Goal: Task Accomplishment & Management: Manage account settings

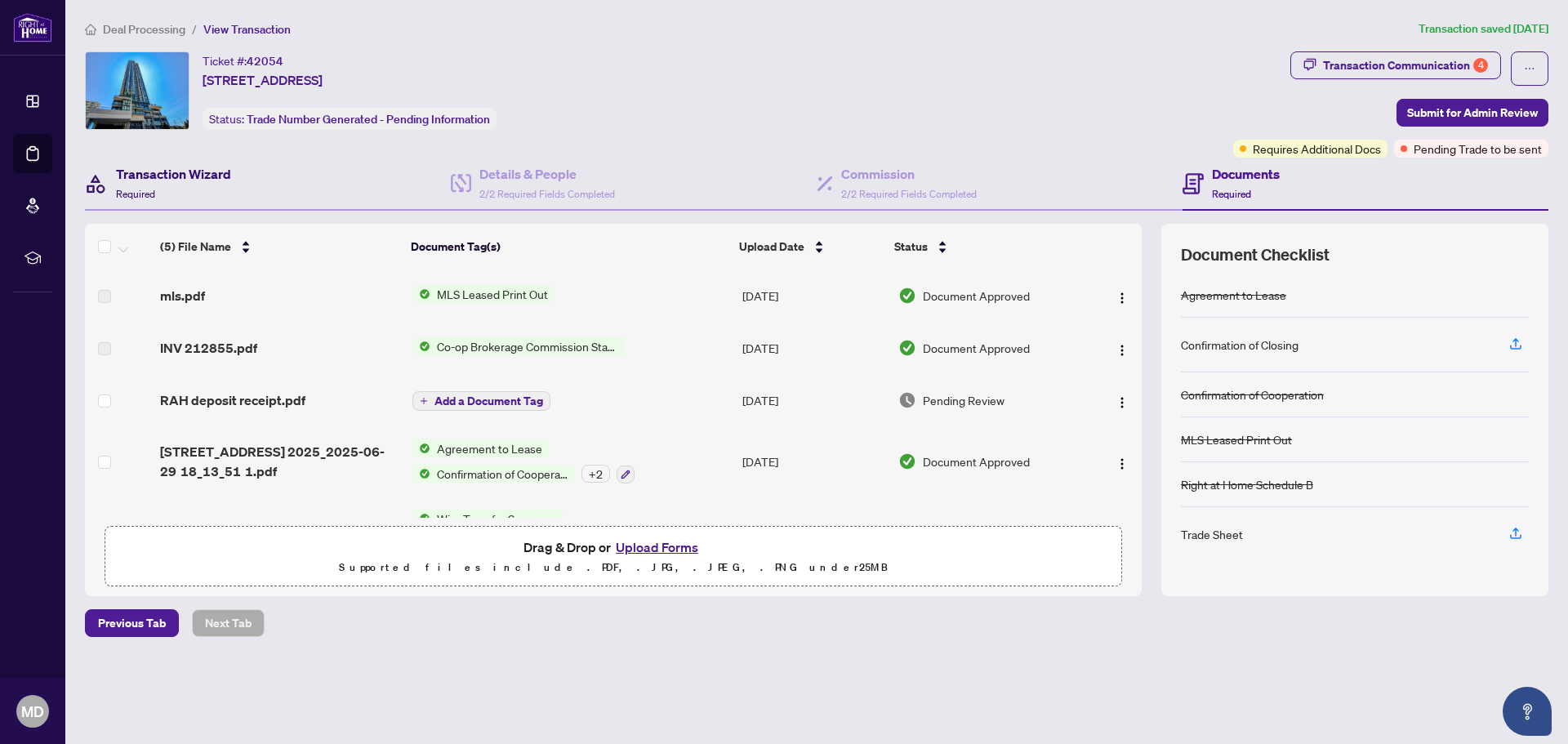
click at [186, 178] on h4 "Transaction Wizard" at bounding box center [174, 174] width 115 height 20
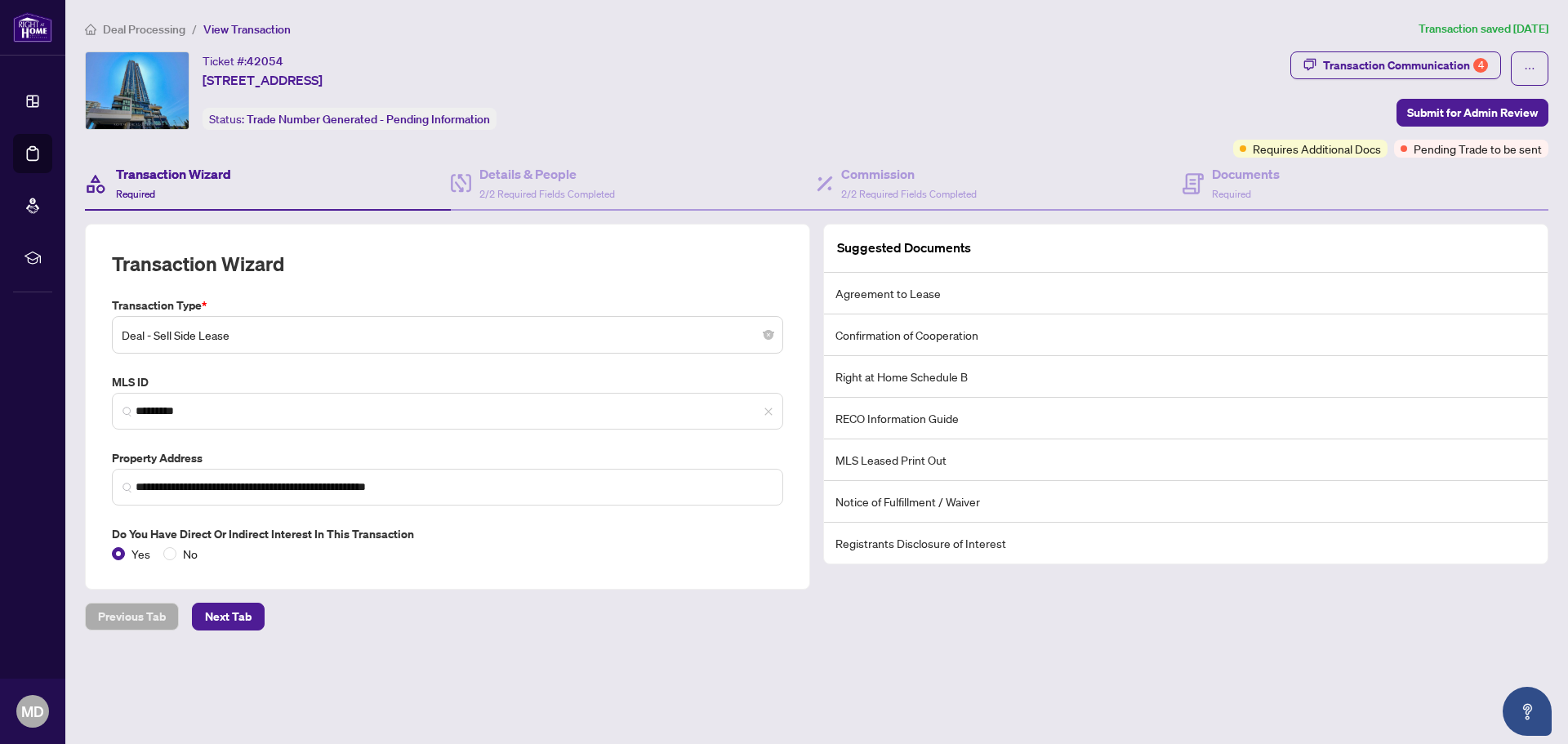
click at [122, 28] on span "Deal Processing" at bounding box center [144, 30] width 83 height 14
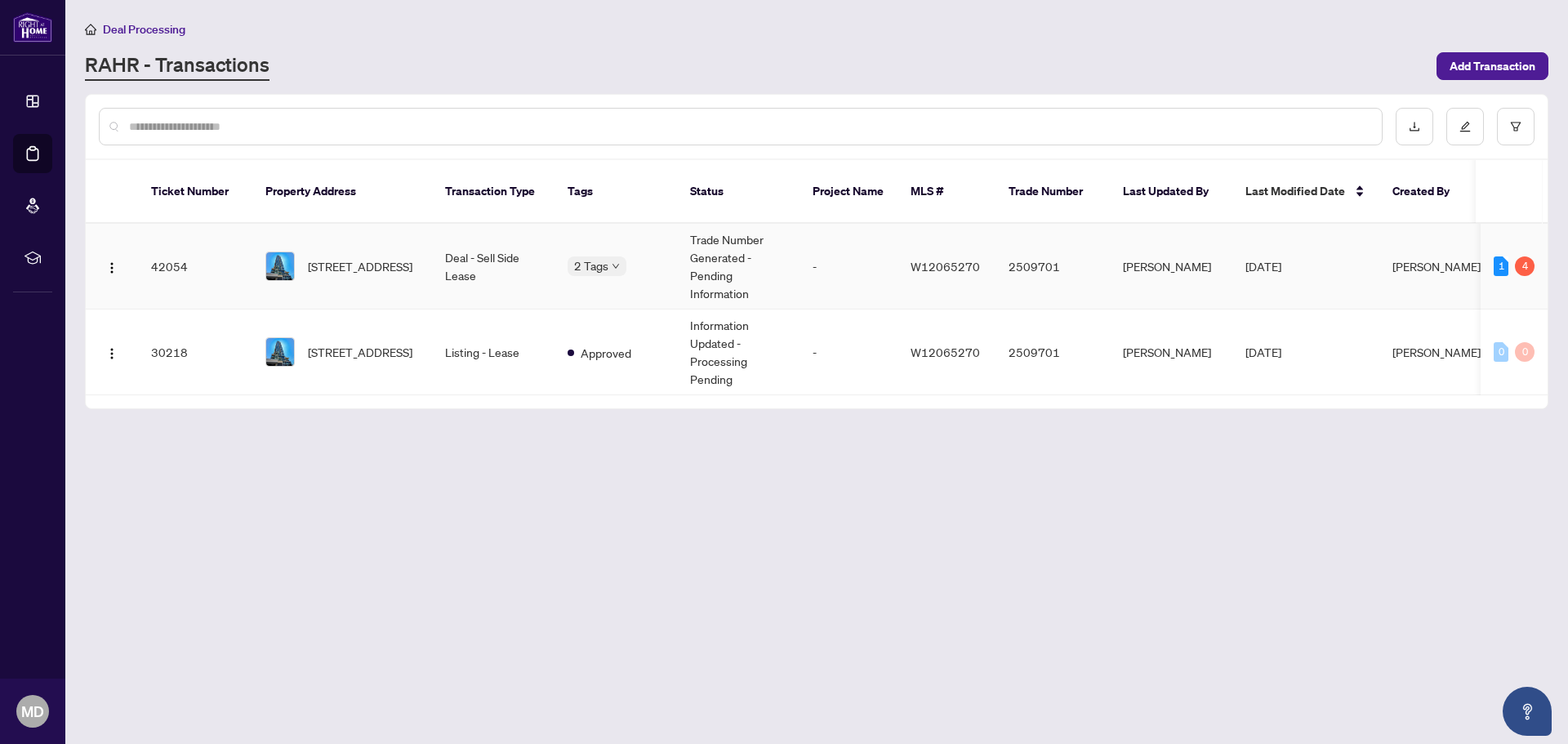
click at [704, 270] on td "Trade Number Generated - Pending Information" at bounding box center [738, 266] width 122 height 85
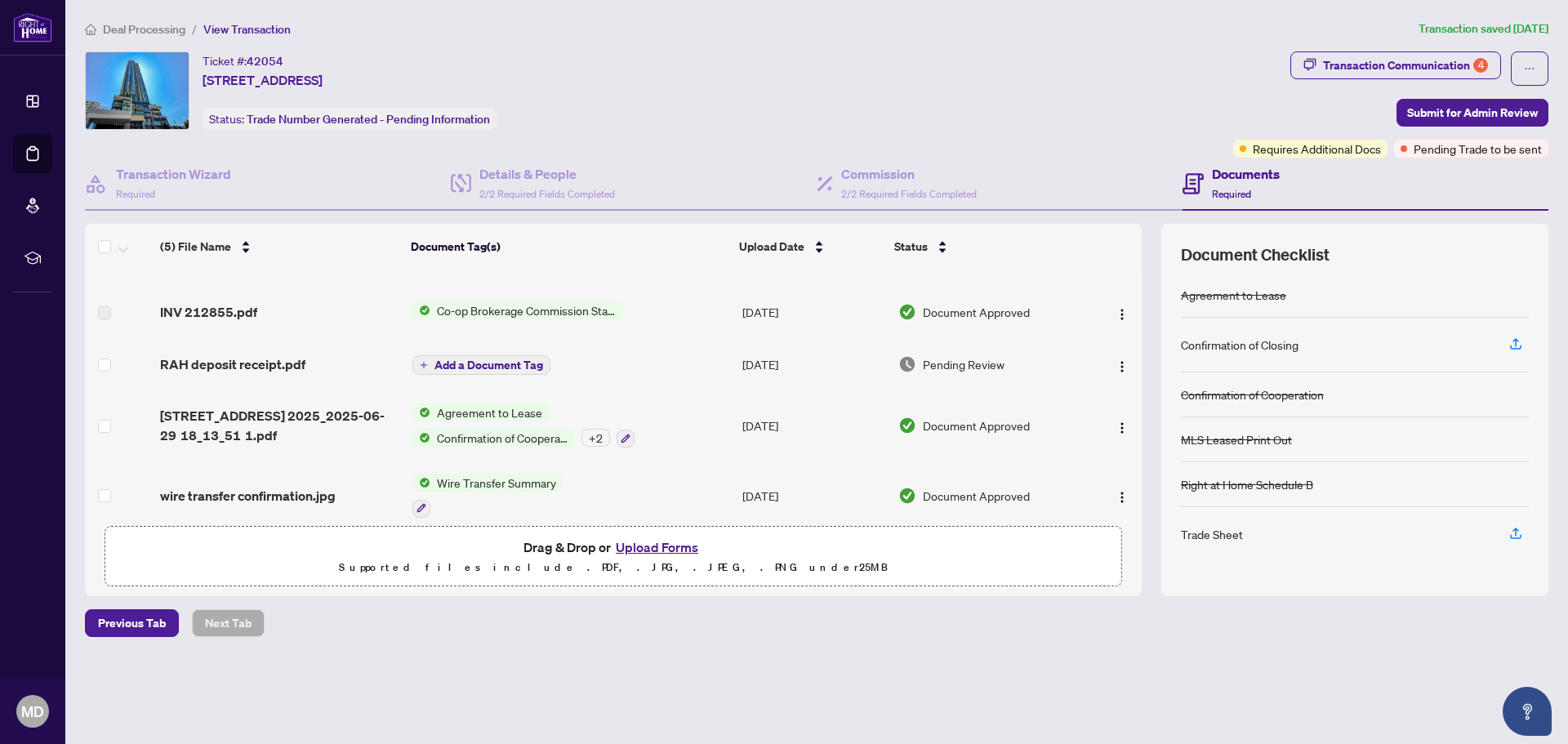
scroll to position [54, 0]
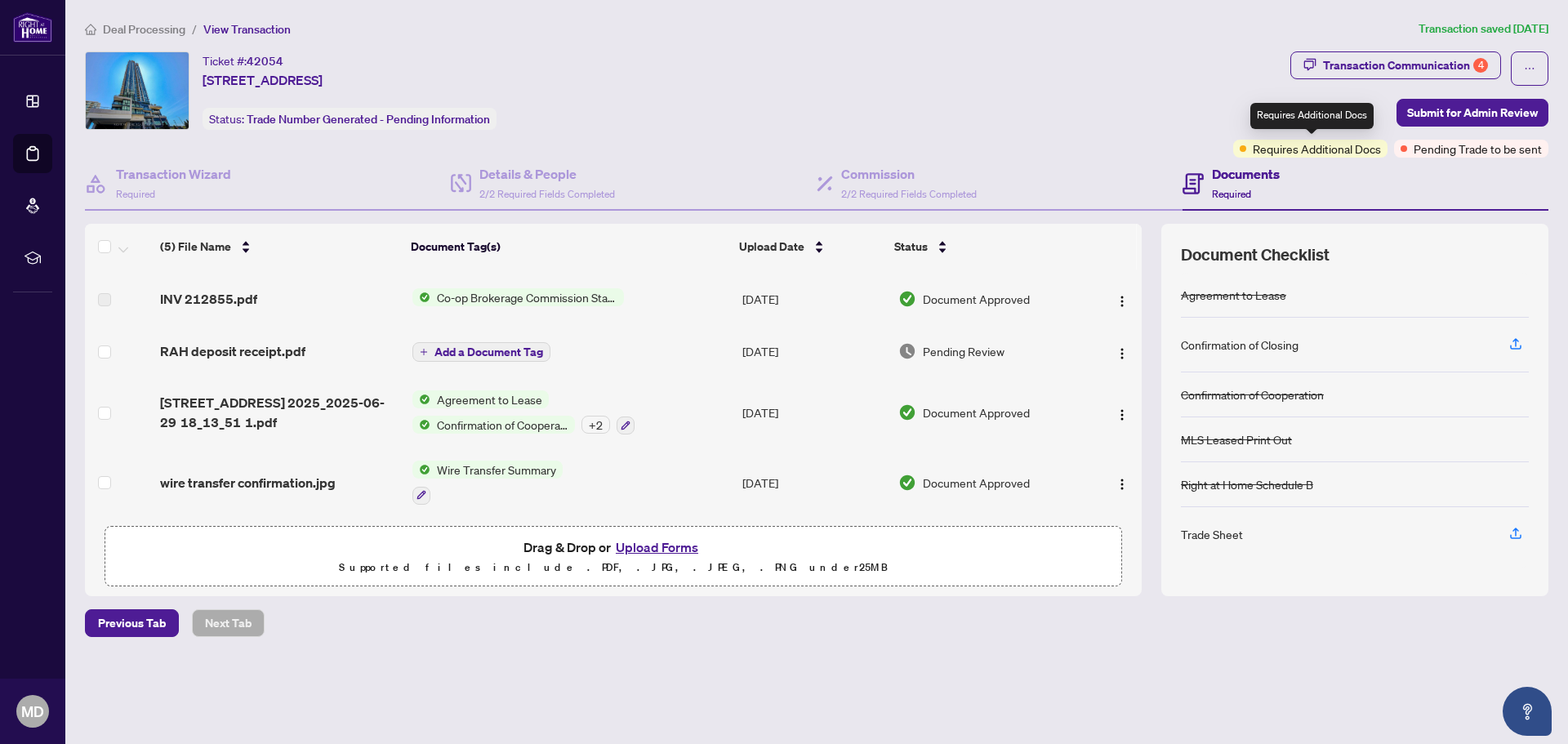
click at [1353, 151] on span "Requires Additional Docs" at bounding box center [1316, 148] width 128 height 18
click at [1419, 155] on span "Pending Trade to be sent" at bounding box center [1477, 148] width 128 height 18
click at [1430, 163] on div "Documents Required" at bounding box center [1365, 184] width 366 height 53
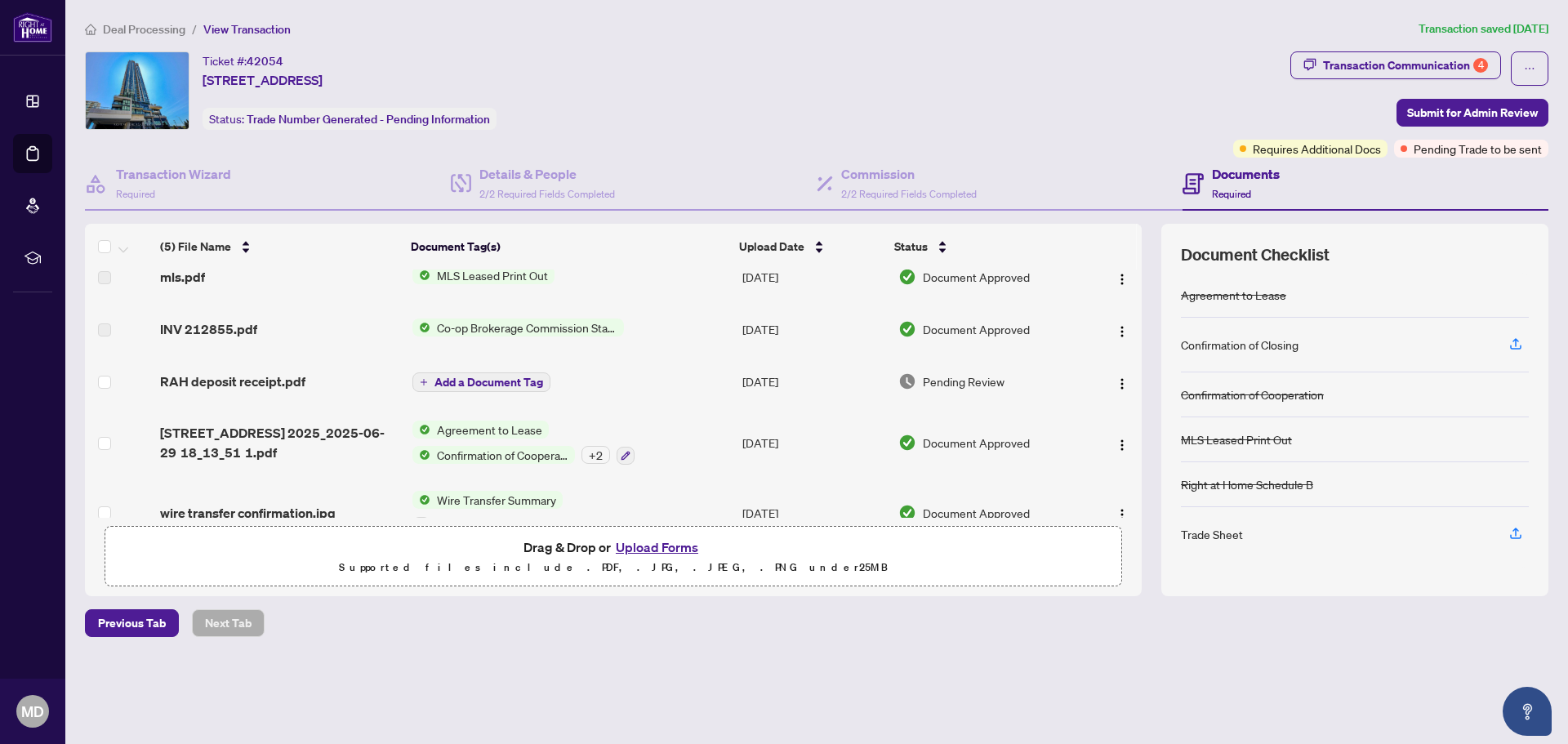
scroll to position [0, 0]
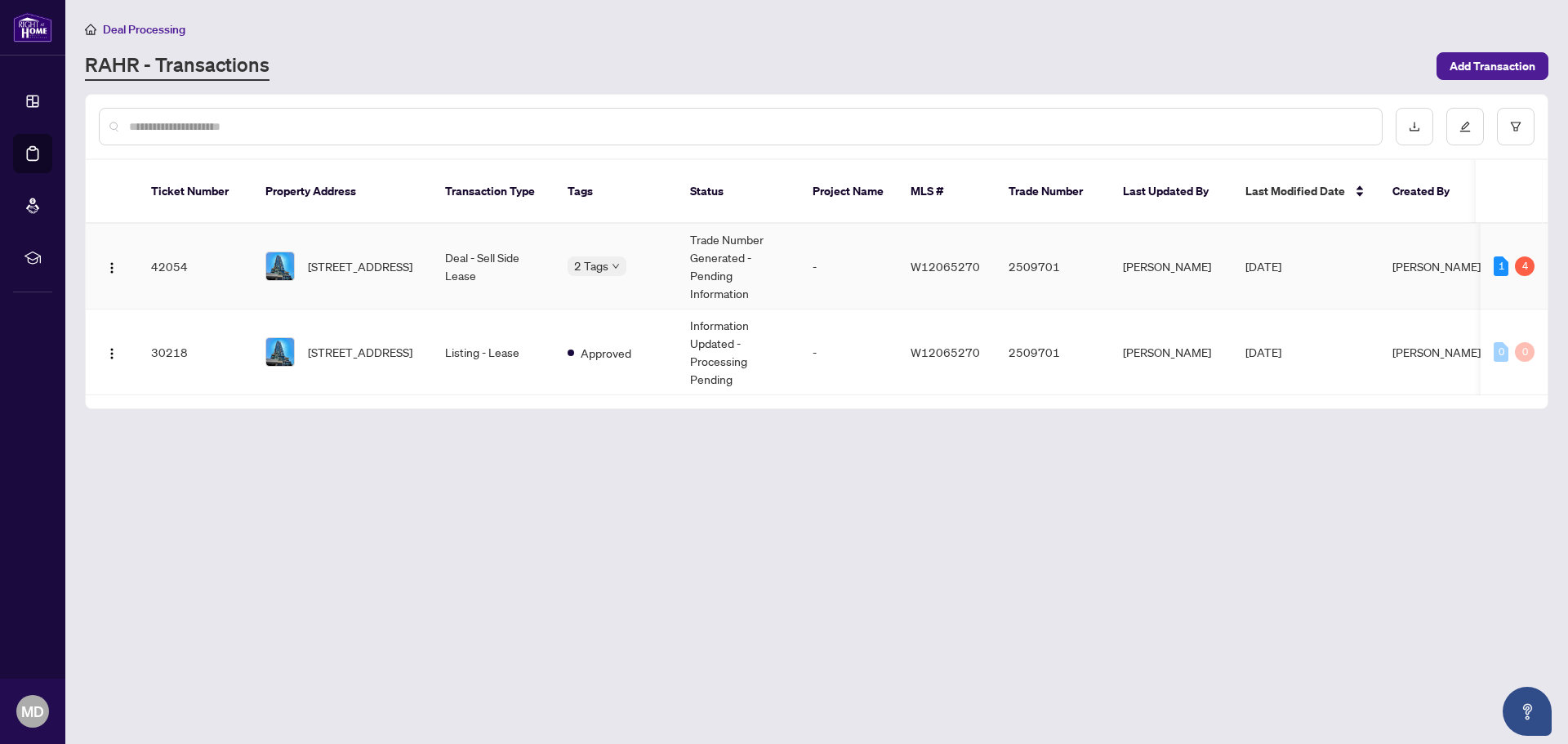
click at [834, 228] on td "-" at bounding box center [848, 266] width 98 height 85
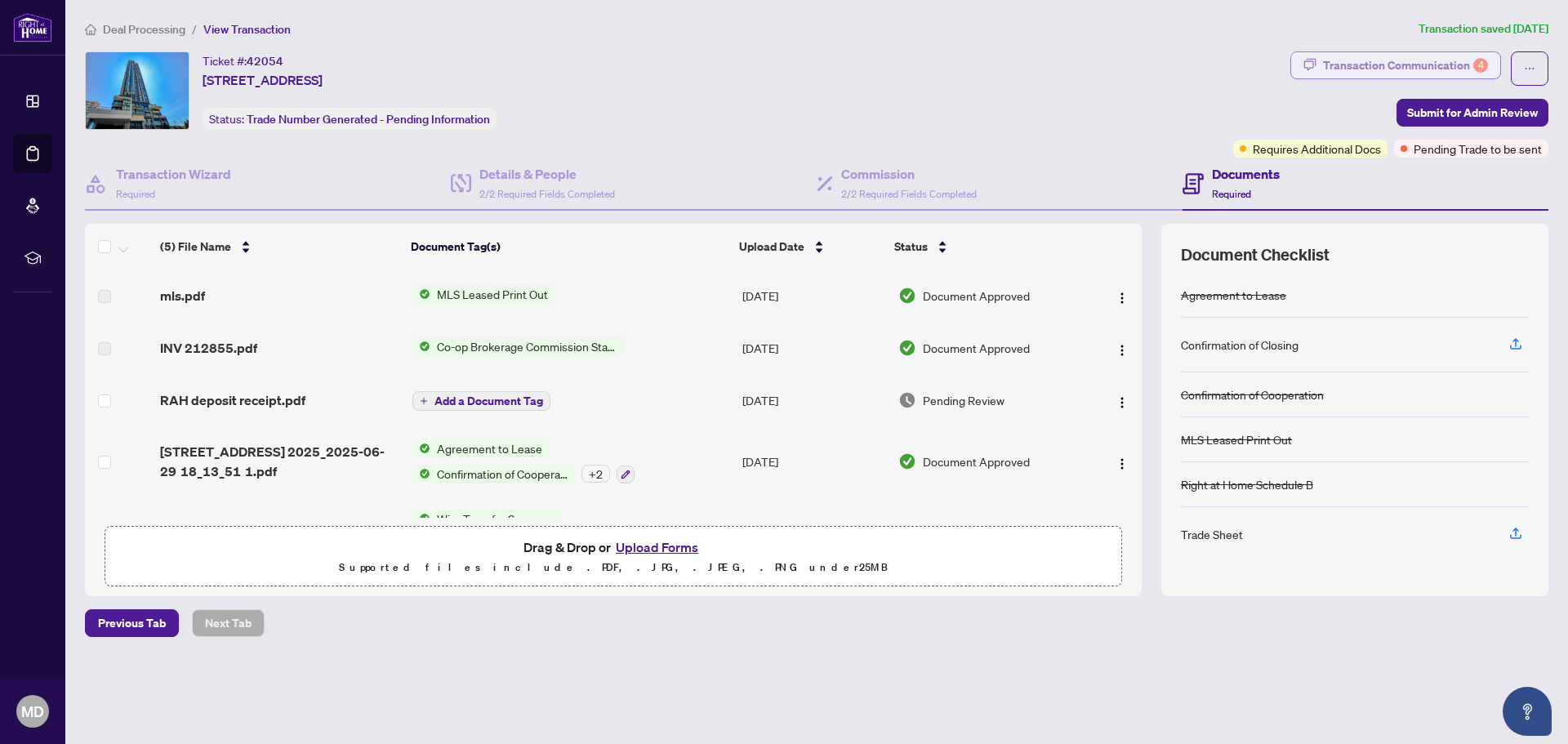
click at [1347, 66] on div "Transaction Communication 4" at bounding box center [1404, 65] width 165 height 26
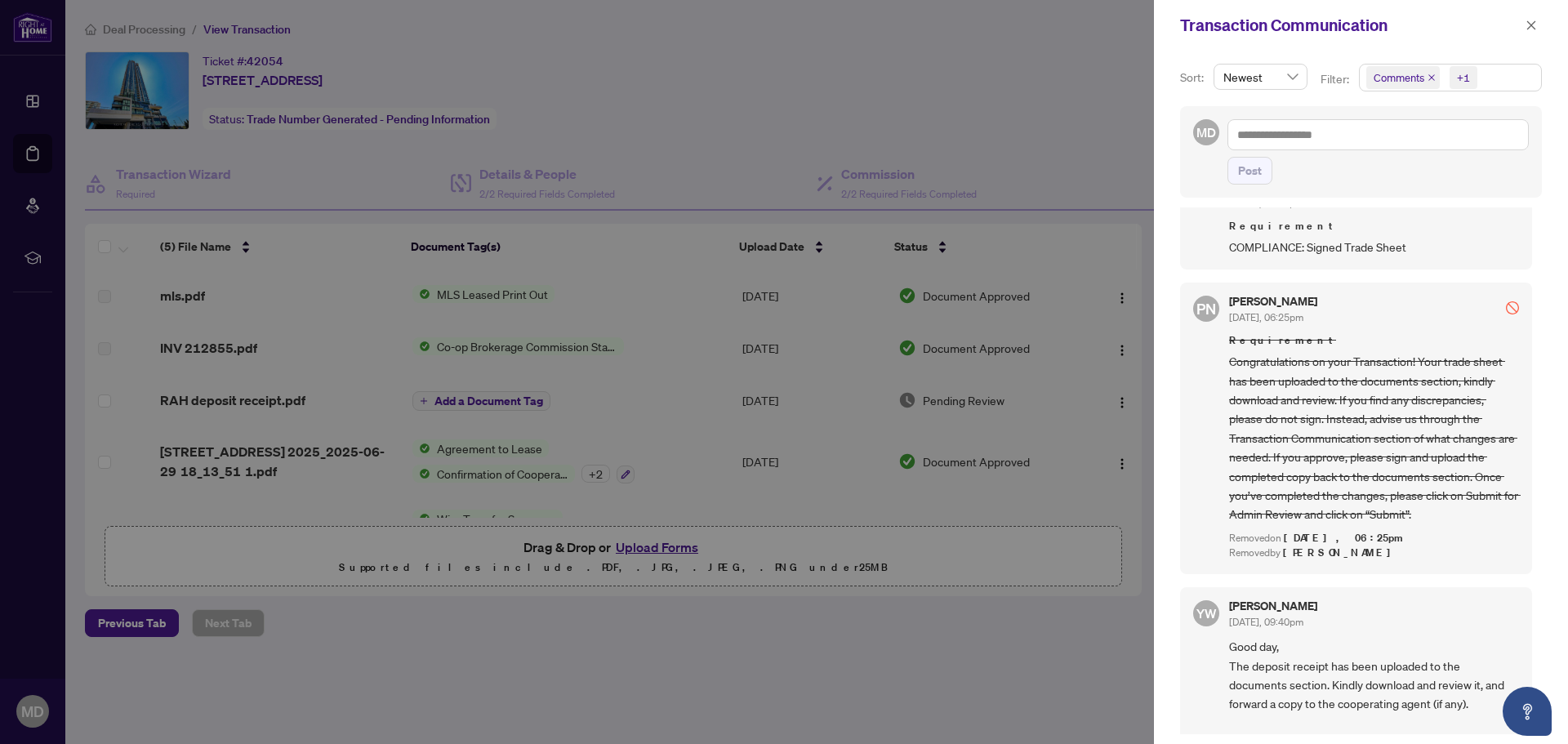
scroll to position [817, 0]
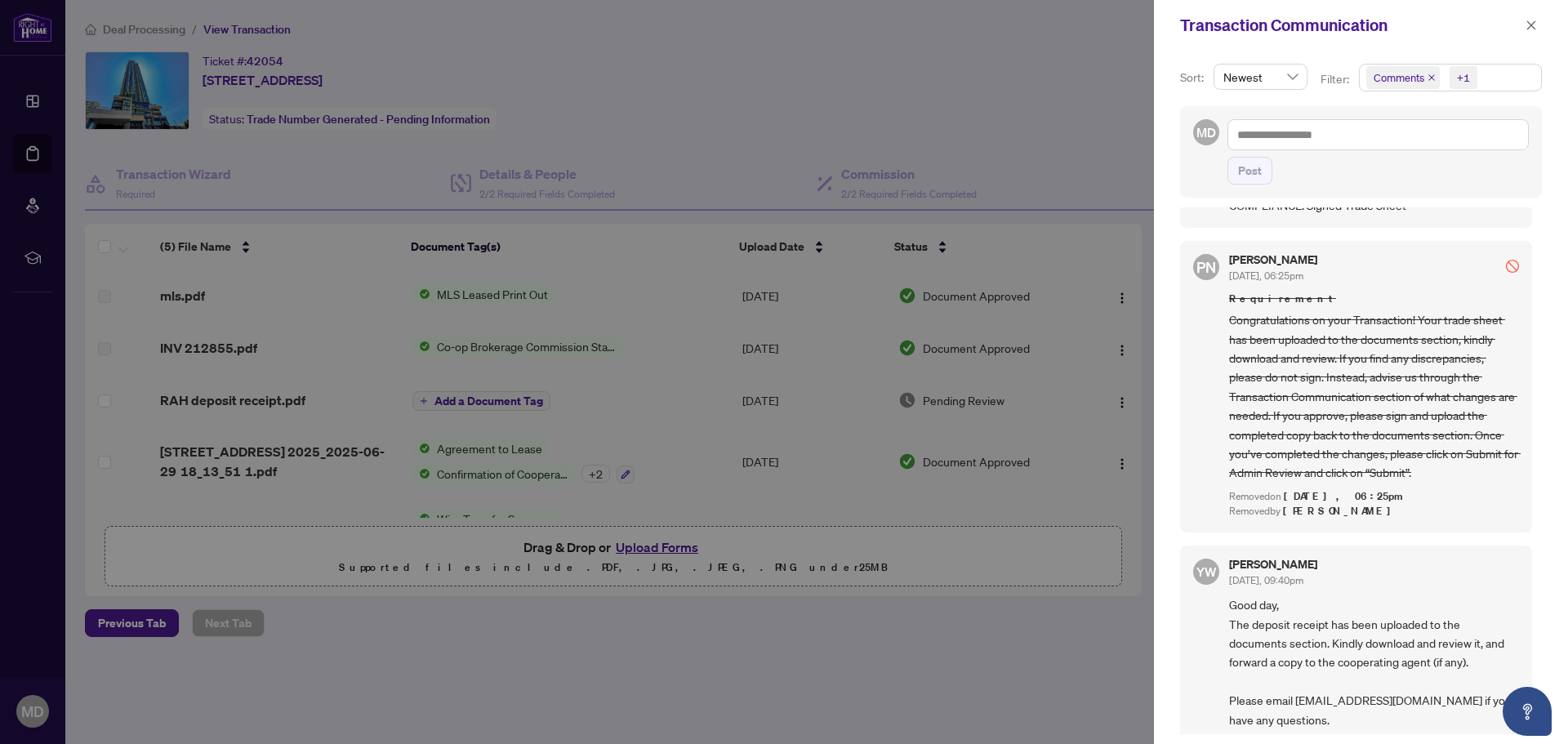
click at [1049, 657] on div at bounding box center [784, 372] width 1568 height 744
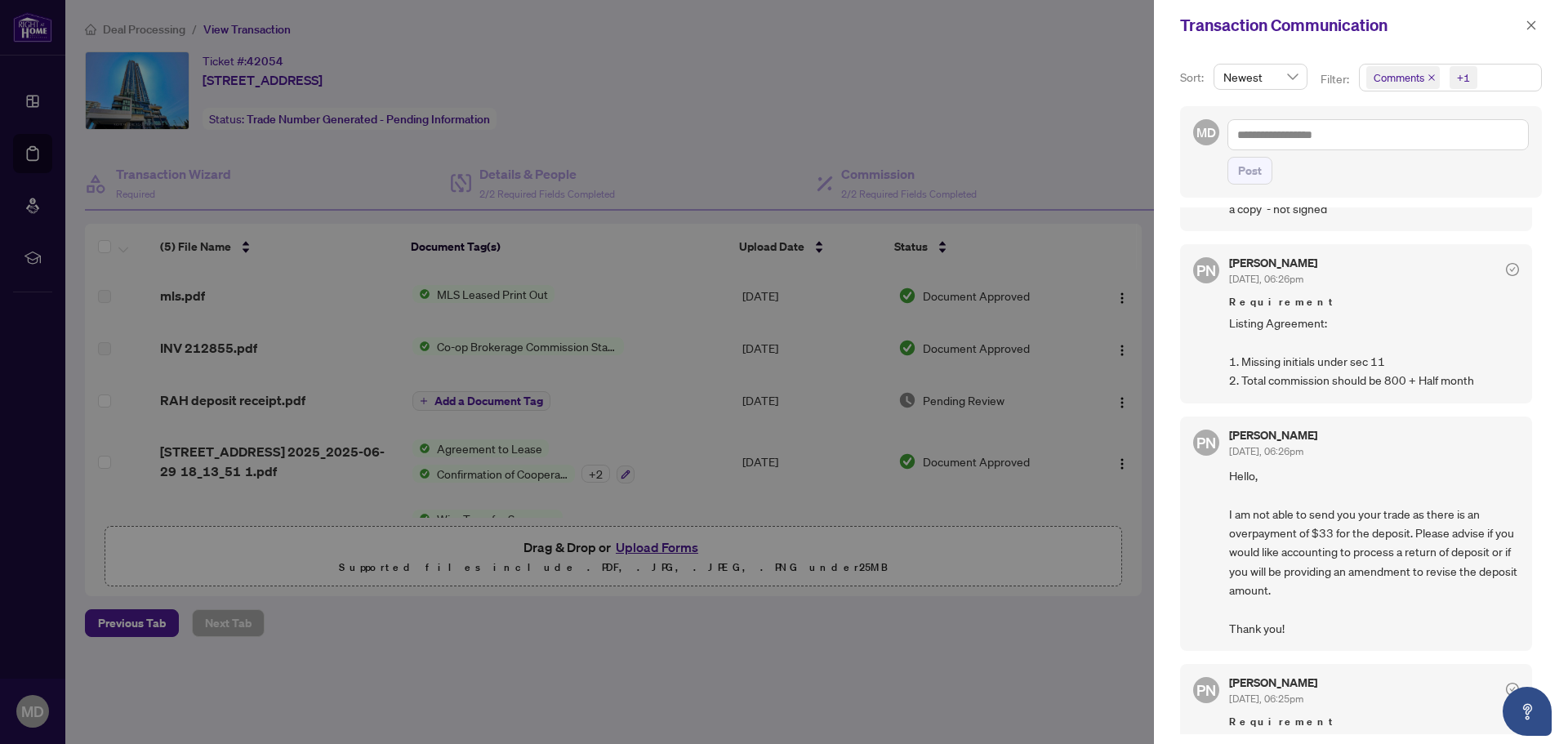
scroll to position [0, 0]
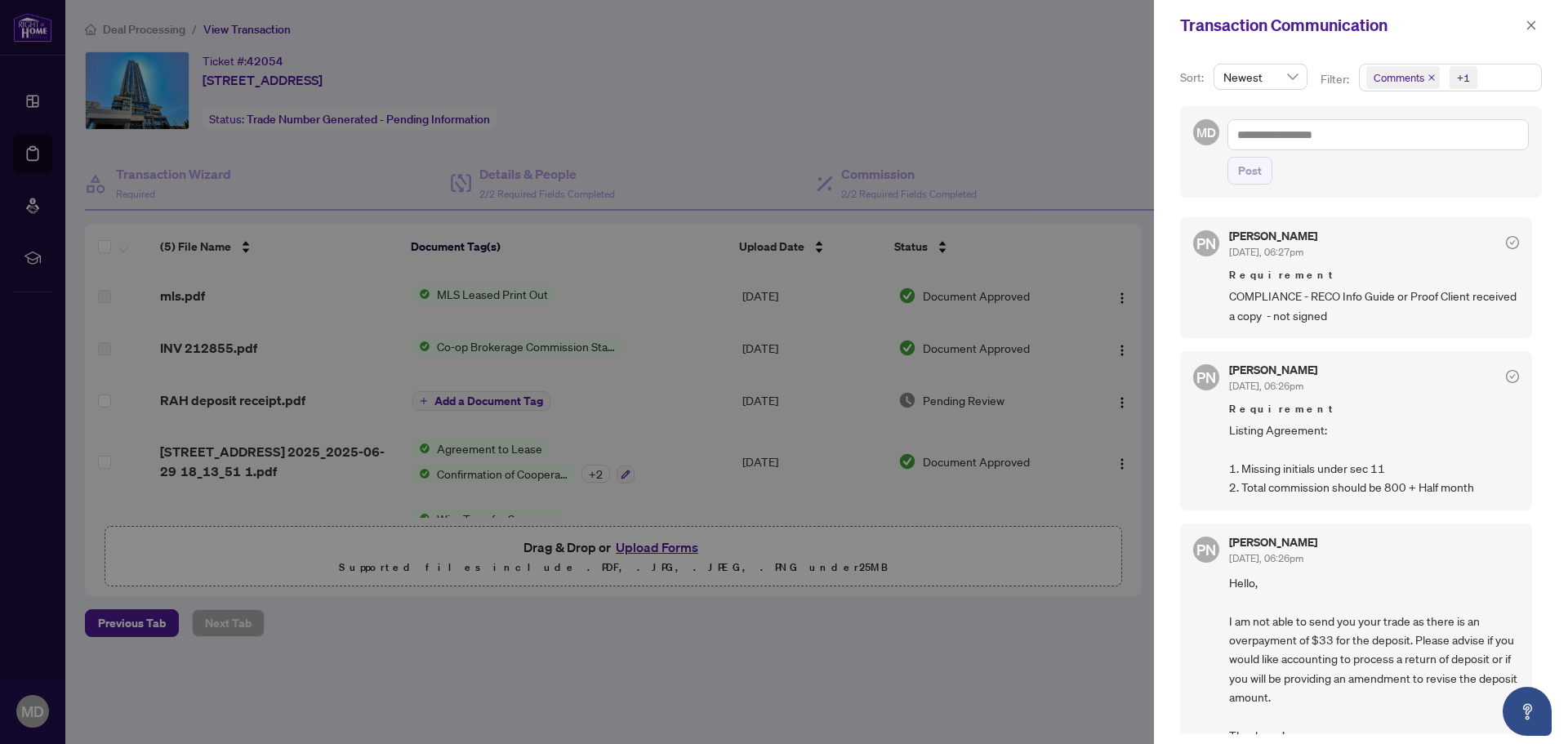
click at [1091, 119] on div at bounding box center [784, 372] width 1568 height 744
click at [1537, 22] on button "button" at bounding box center [1531, 25] width 22 height 20
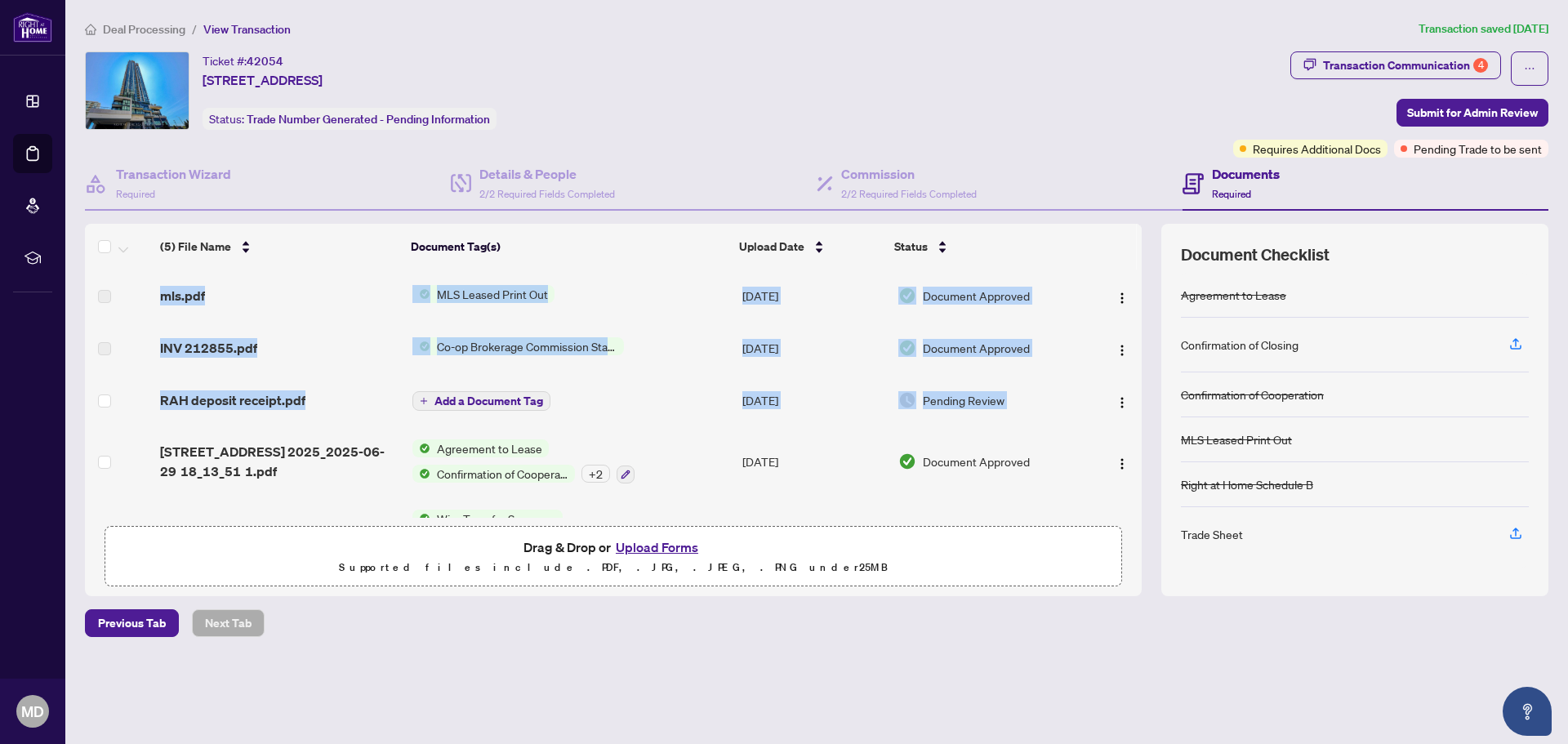
drag, startPoint x: 1135, startPoint y: 424, endPoint x: 1143, endPoint y: 463, distance: 39.8
click at [1143, 463] on div "(5) File Name Document Tag(s) Upload Date Status mls.pdf MLS Leased Print Out J…" at bounding box center [816, 410] width 1463 height 372
click at [1134, 460] on td at bounding box center [1114, 462] width 55 height 70
click at [1144, 464] on div "(5) File Name Document Tag(s) Upload Date Status mls.pdf MLS Leased Print Out J…" at bounding box center [816, 410] width 1463 height 372
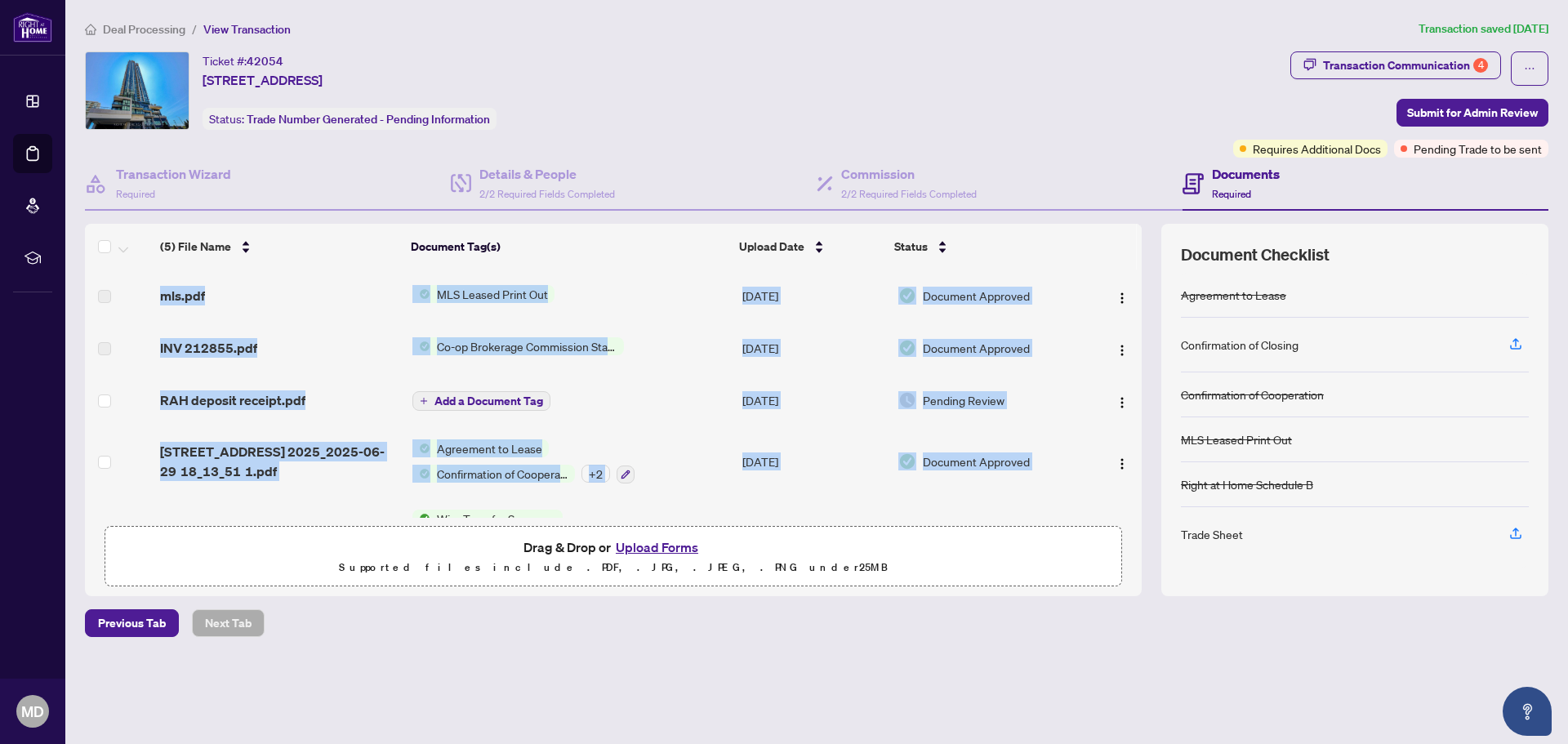
drag, startPoint x: 1135, startPoint y: 461, endPoint x: 1144, endPoint y: 469, distance: 12.0
click at [1144, 469] on div "(5) File Name Document Tag(s) Upload Date Status mls.pdf MLS Leased Print Out J…" at bounding box center [816, 410] width 1463 height 372
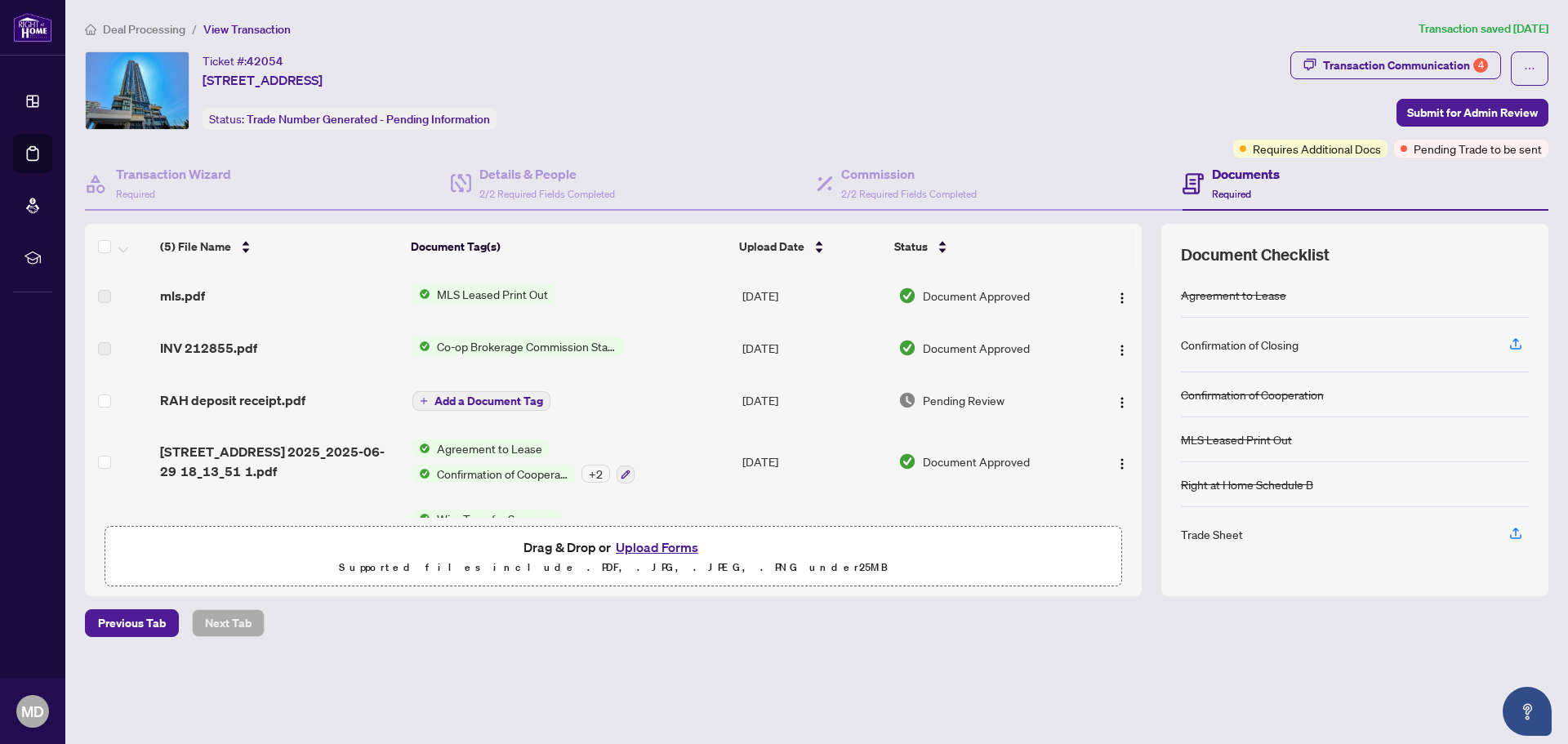
scroll to position [54, 0]
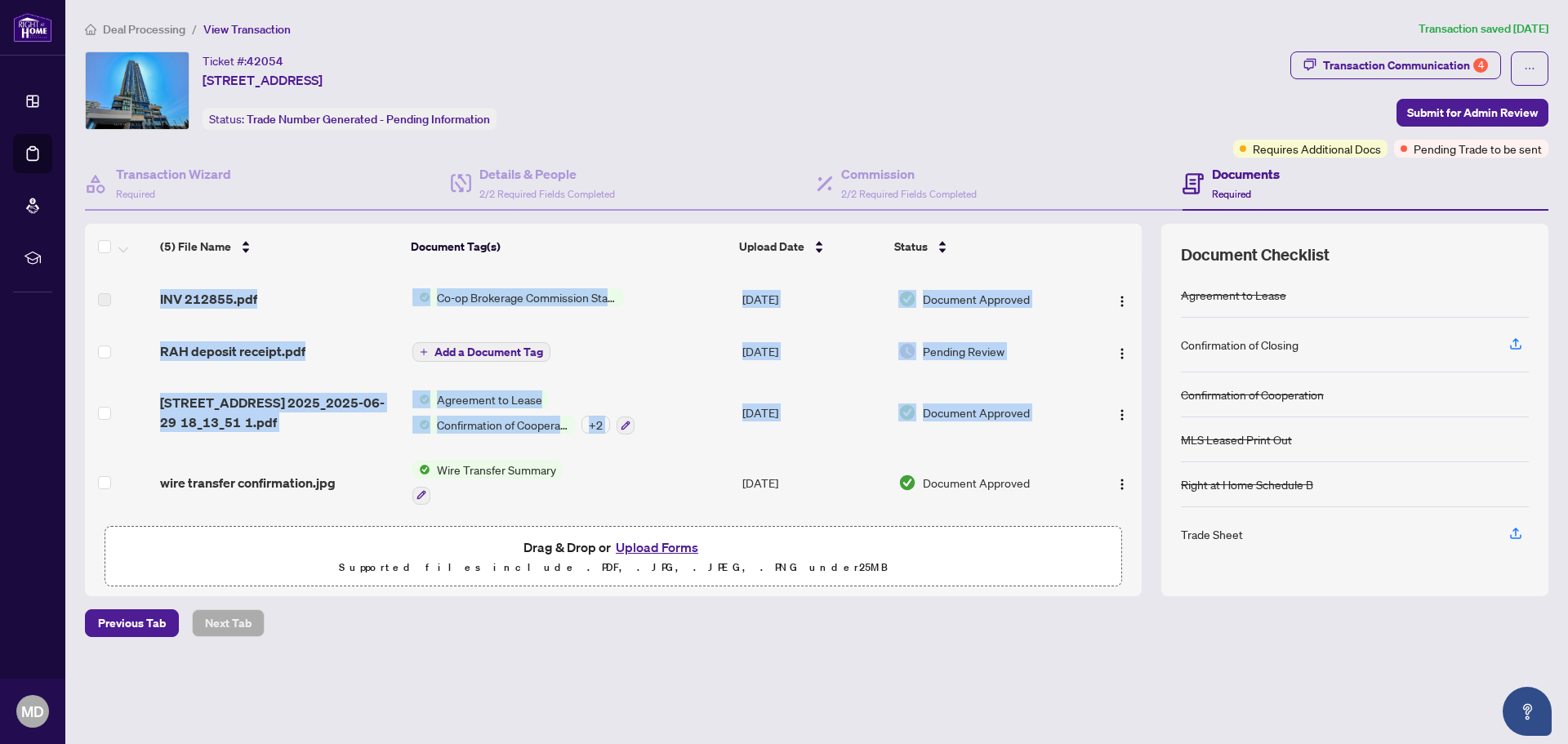
drag, startPoint x: 1135, startPoint y: 464, endPoint x: 1135, endPoint y: 508, distance: 44.0
click at [1135, 508] on tbody "mls.pdf MLS Leased Print Out Jul/23/2025 Document Approved INV 212855.pdf Co-op…" at bounding box center [613, 368] width 1056 height 296
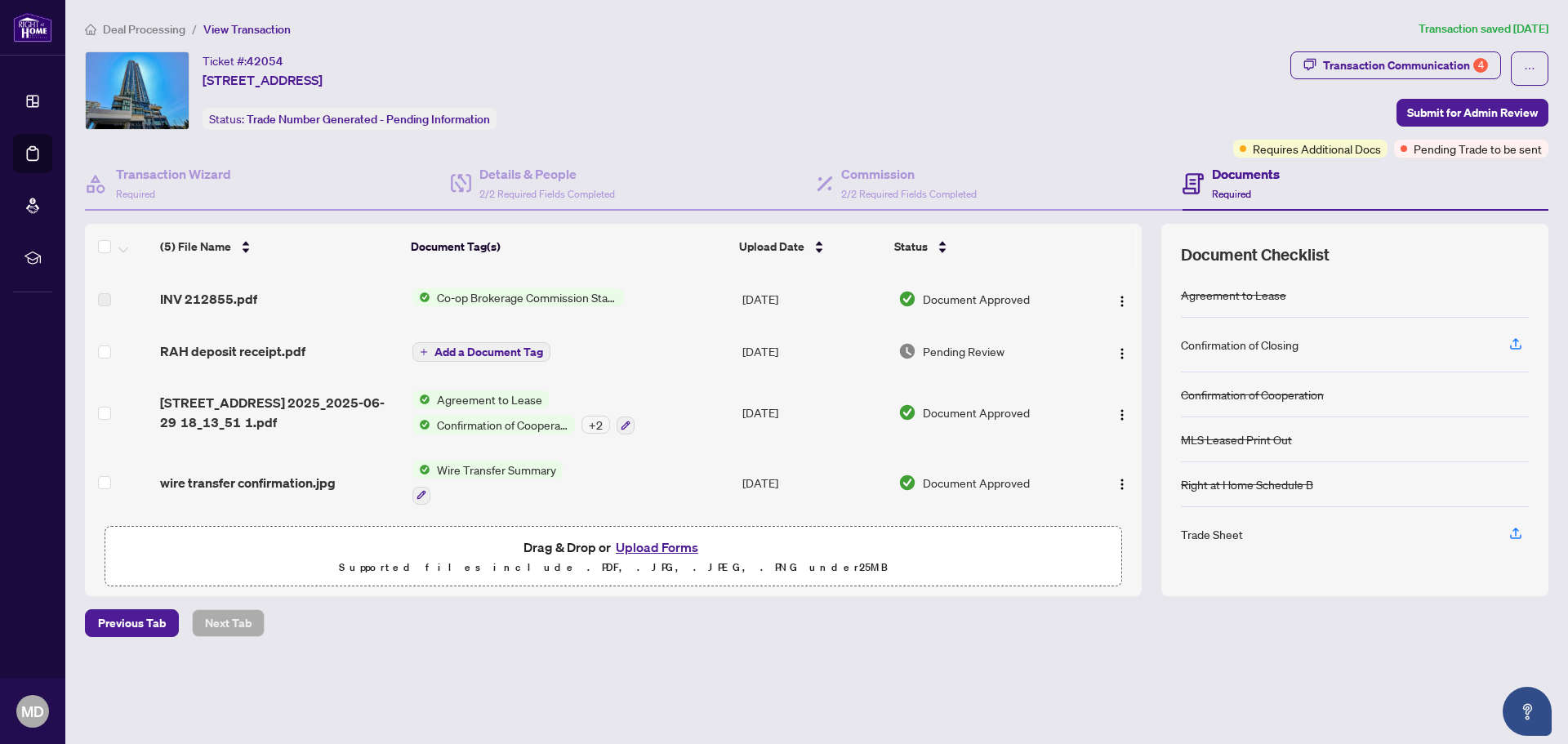
click at [1078, 677] on div "Deal Processing / View Transaction Transaction saved 20 days ago Ticket #: 4205…" at bounding box center [816, 357] width 1476 height 675
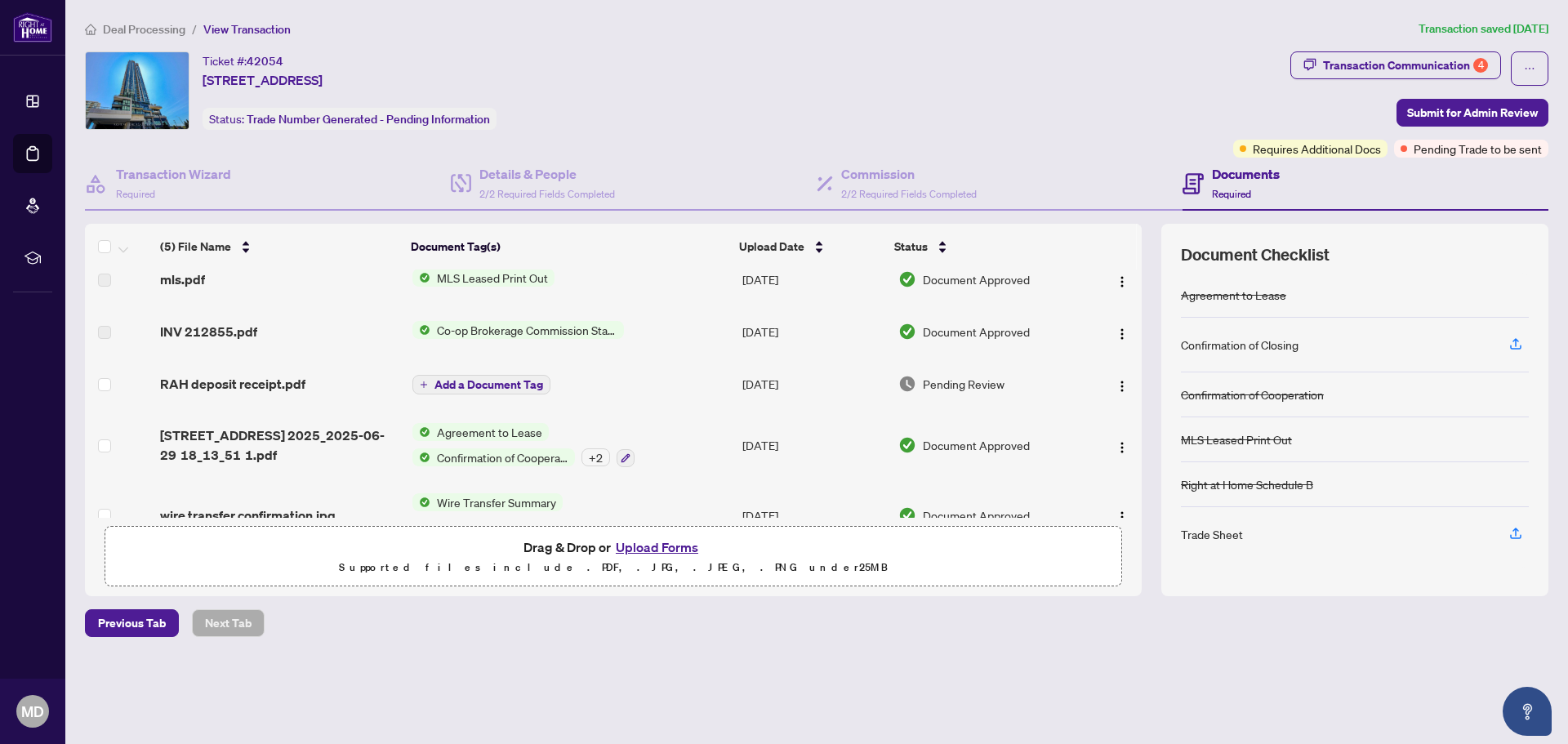
scroll to position [0, 0]
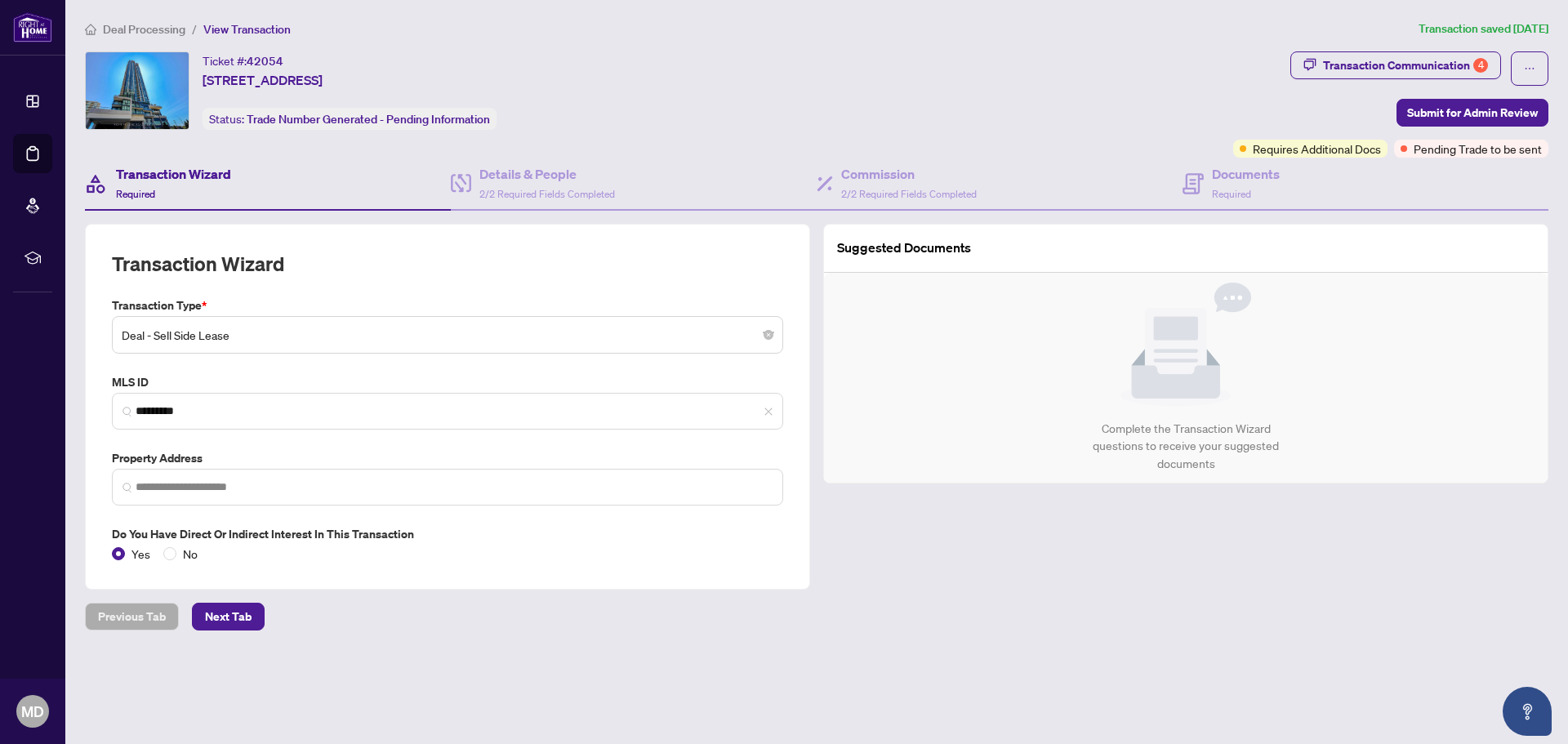
type input "**********"
